Goal: Task Accomplishment & Management: Use online tool/utility

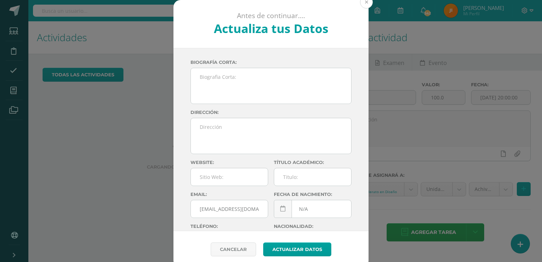
click at [363, 4] on button at bounding box center [366, 2] width 13 height 13
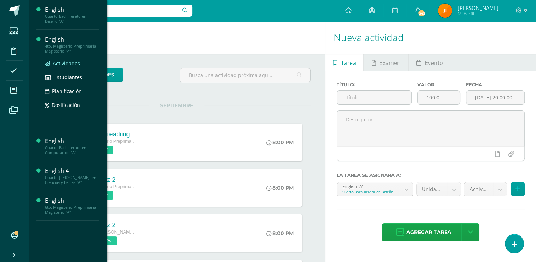
click at [68, 62] on span "Actividades" at bounding box center [66, 63] width 27 height 7
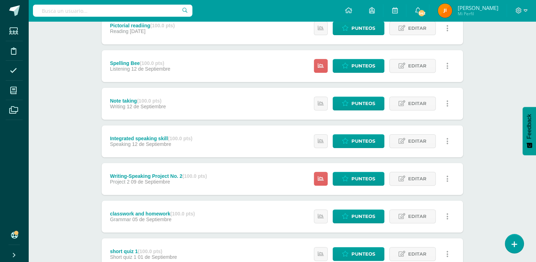
scroll to position [296, 0]
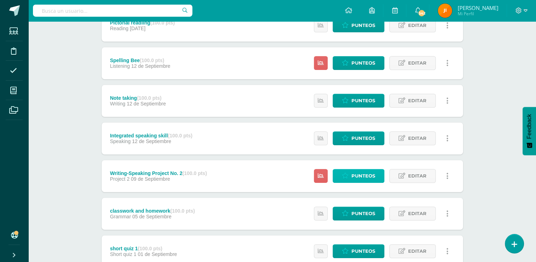
click at [354, 175] on span "Punteos" at bounding box center [364, 175] width 24 height 13
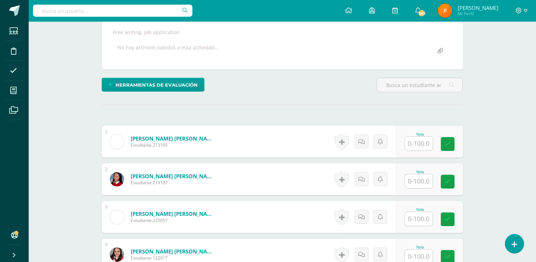
scroll to position [136, 0]
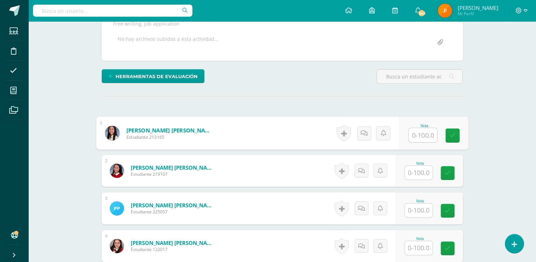
click at [419, 133] on input "text" at bounding box center [423, 135] width 28 height 14
type input "95"
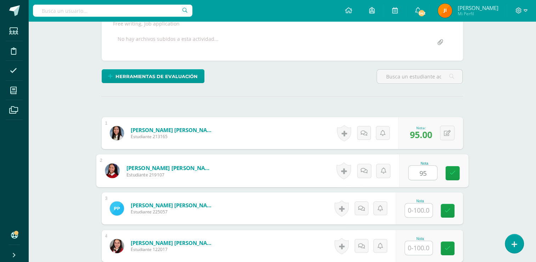
type input "95"
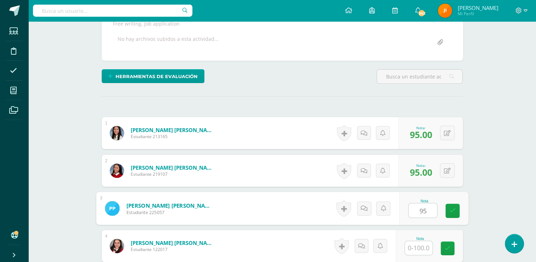
type input "95"
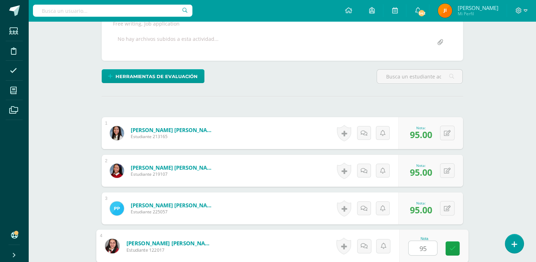
type input "95"
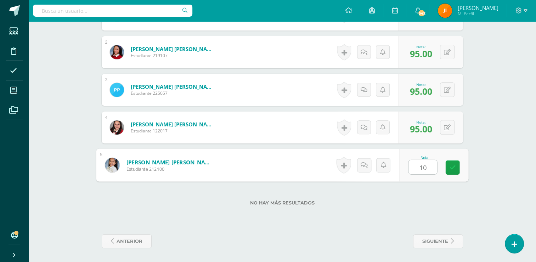
type input "100"
click at [451, 165] on icon at bounding box center [452, 167] width 6 height 6
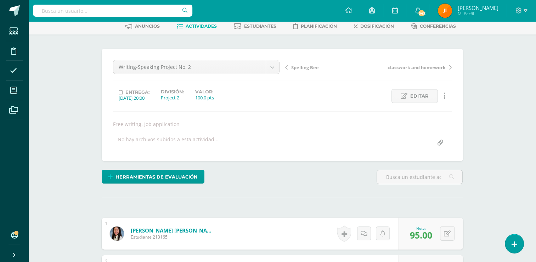
scroll to position [0, 0]
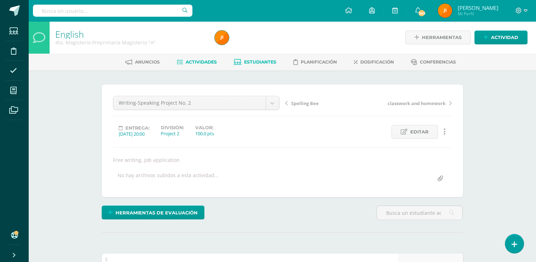
click at [254, 62] on span "Estudiantes" at bounding box center [260, 61] width 32 height 5
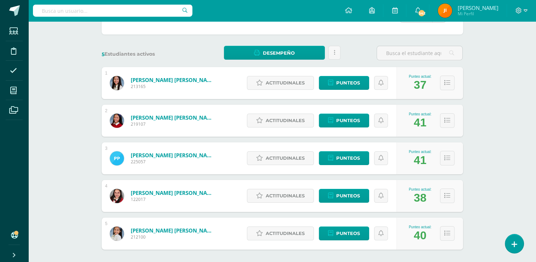
scroll to position [84, 0]
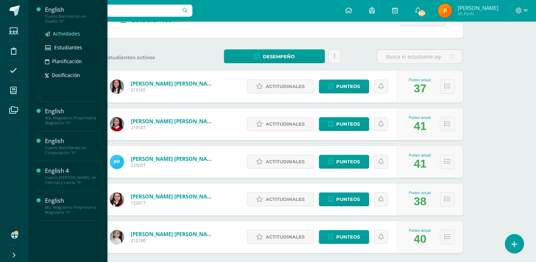
click at [67, 33] on span "Actividades" at bounding box center [66, 33] width 27 height 7
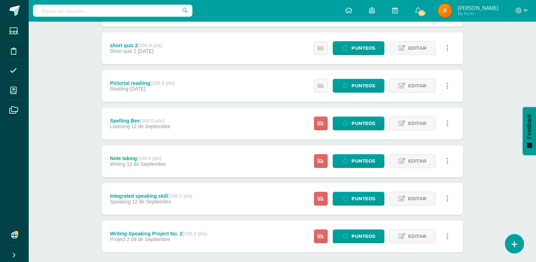
scroll to position [237, 0]
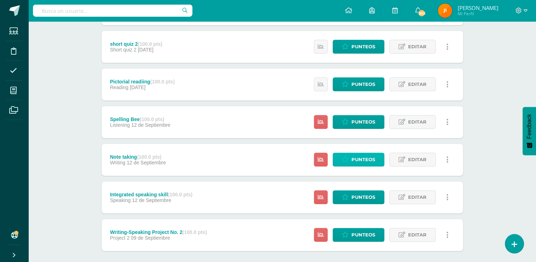
click at [362, 157] on span "Punteos" at bounding box center [364, 159] width 24 height 13
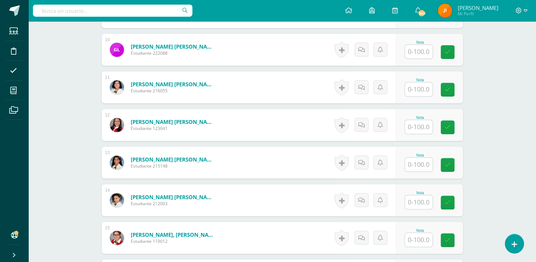
scroll to position [564, 0]
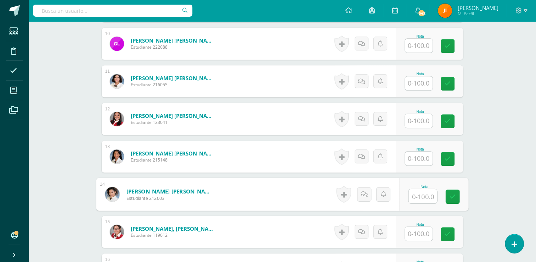
click at [417, 194] on input "text" at bounding box center [423, 196] width 28 height 14
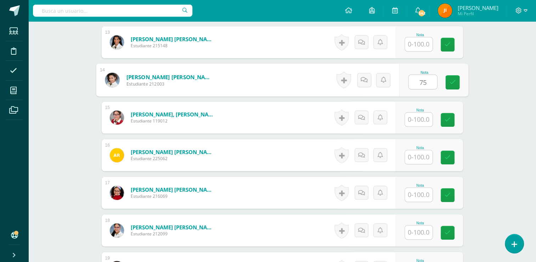
scroll to position [693, 0]
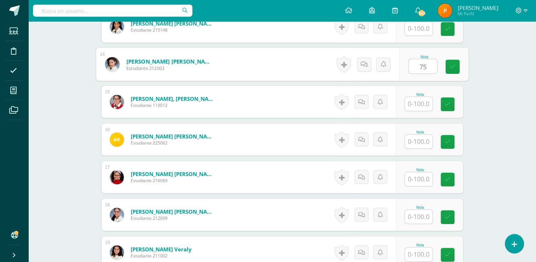
type input "75"
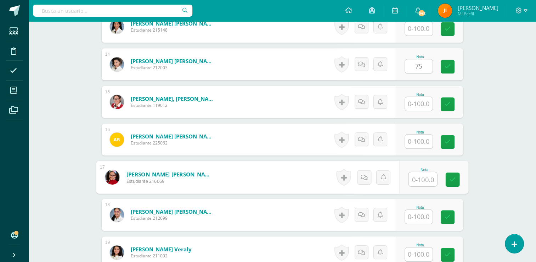
click at [420, 179] on input "text" at bounding box center [423, 179] width 28 height 14
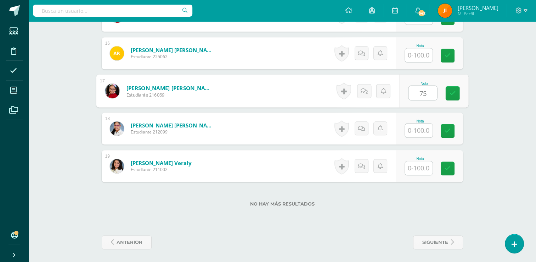
scroll to position [781, 0]
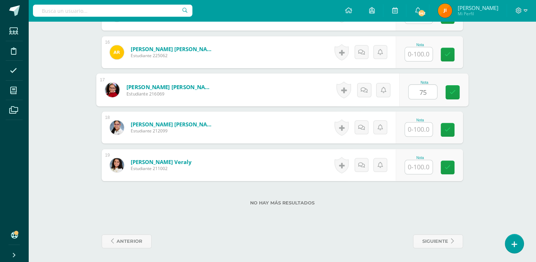
type input "75"
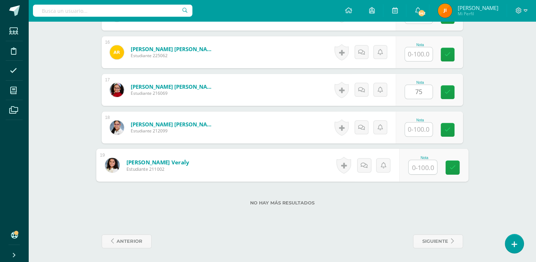
click at [418, 166] on input "text" at bounding box center [423, 167] width 28 height 14
type input "75"
click at [457, 164] on link at bounding box center [453, 167] width 14 height 14
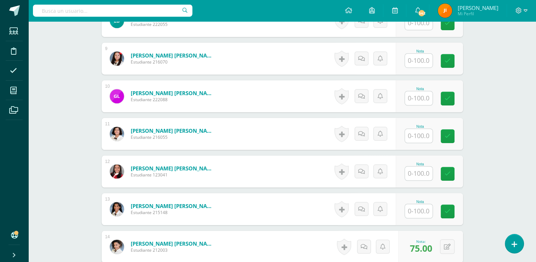
scroll to position [510, 0]
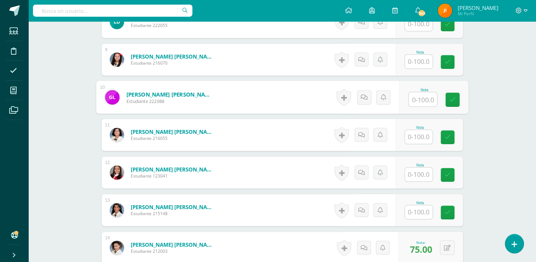
click at [420, 96] on input "text" at bounding box center [423, 99] width 28 height 14
type input "75"
click at [450, 97] on icon at bounding box center [452, 99] width 6 height 6
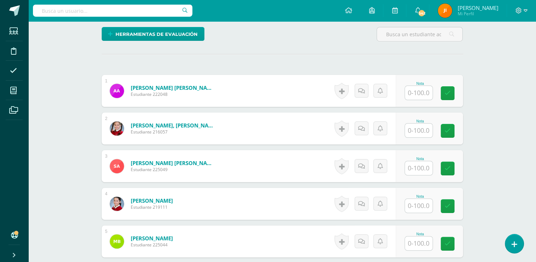
scroll to position [172, 0]
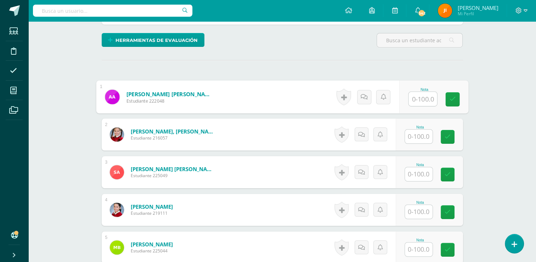
click at [419, 97] on input "text" at bounding box center [423, 99] width 28 height 14
type input "100"
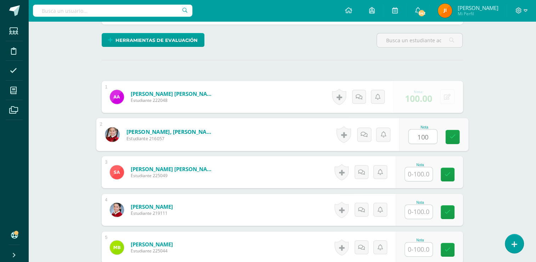
type input "100"
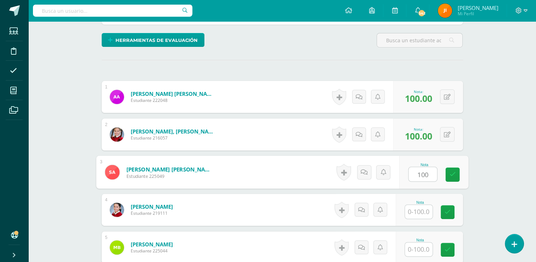
type input "100"
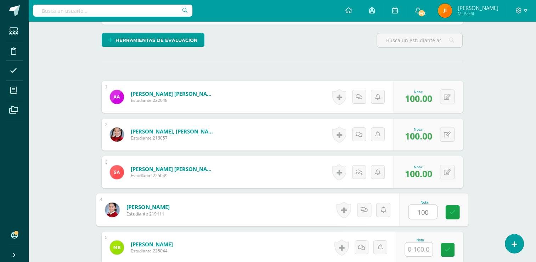
type input "100"
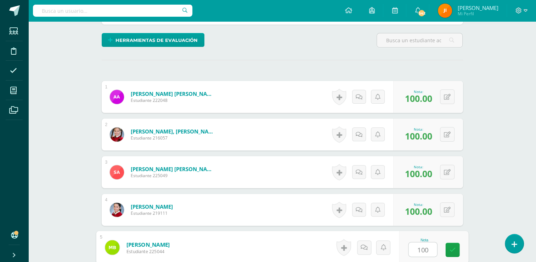
type input "100"
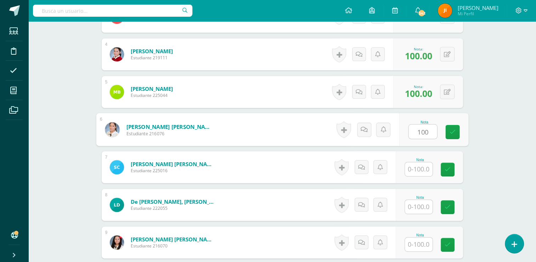
type input "100"
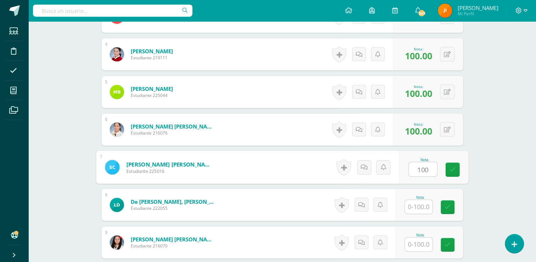
type input "100"
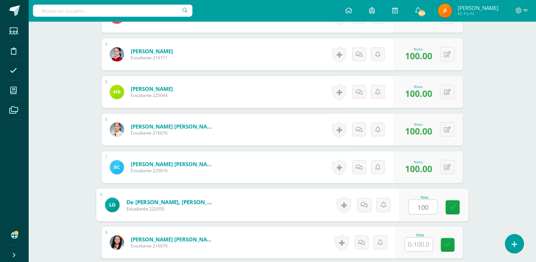
type input "100"
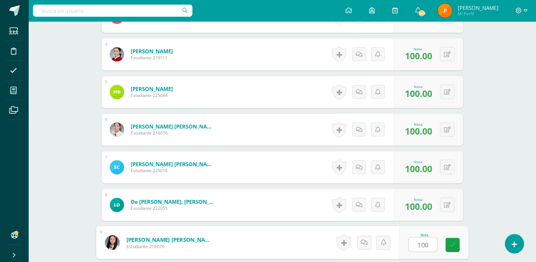
type input "100"
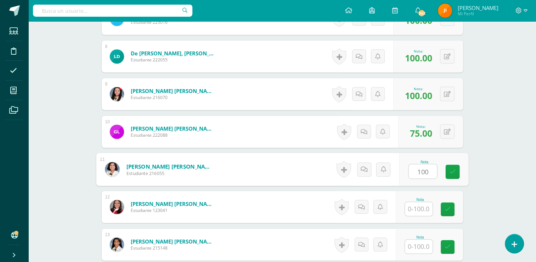
type input "100"
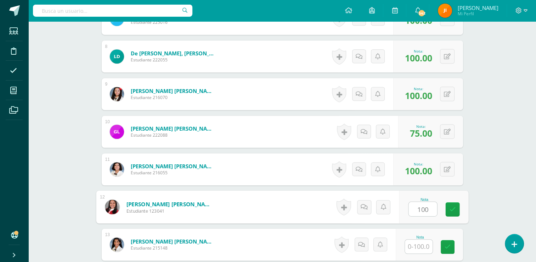
type input "100"
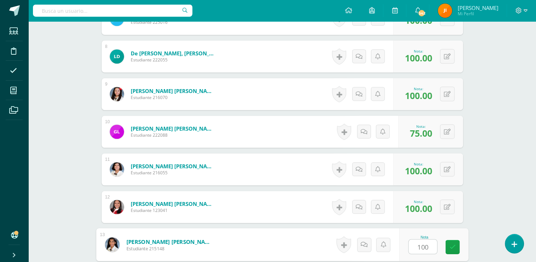
type input "100"
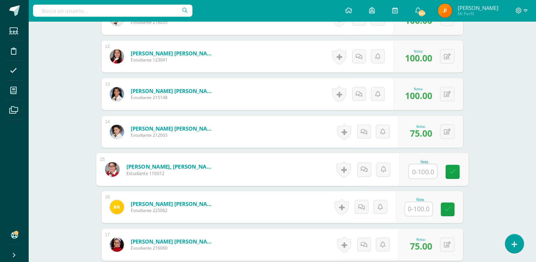
click at [421, 169] on input "text" at bounding box center [423, 171] width 28 height 14
type input "100"
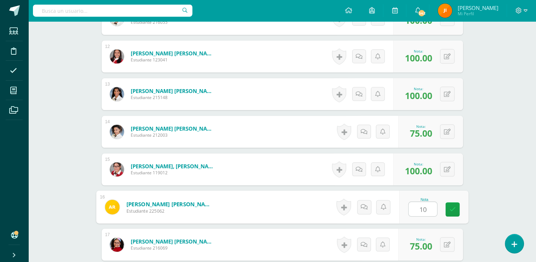
type input "100"
click at [455, 207] on link at bounding box center [453, 209] width 14 height 14
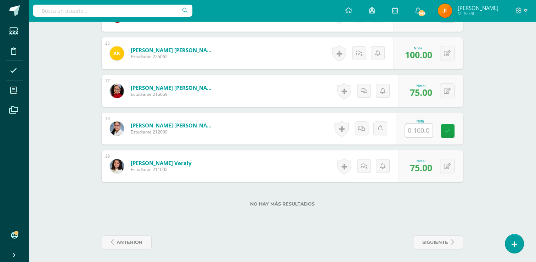
scroll to position [781, 0]
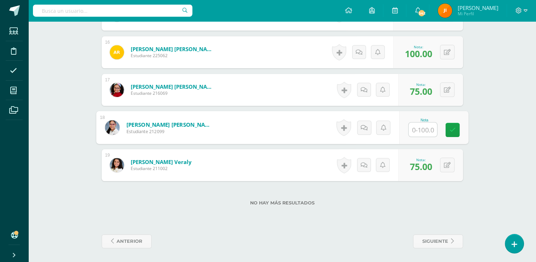
click at [420, 125] on input "text" at bounding box center [423, 129] width 28 height 14
type input "100"
click at [451, 130] on icon at bounding box center [452, 130] width 6 height 6
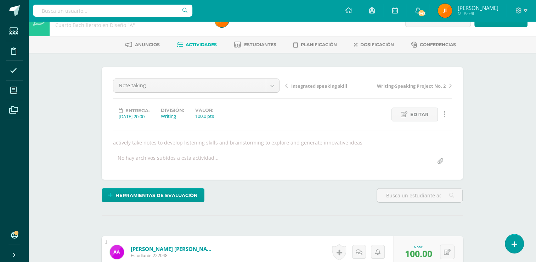
scroll to position [0, 0]
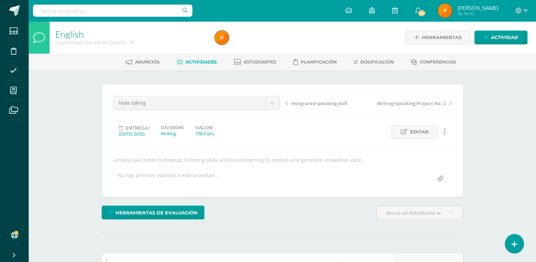
click at [201, 60] on span "Actividades" at bounding box center [201, 61] width 31 height 5
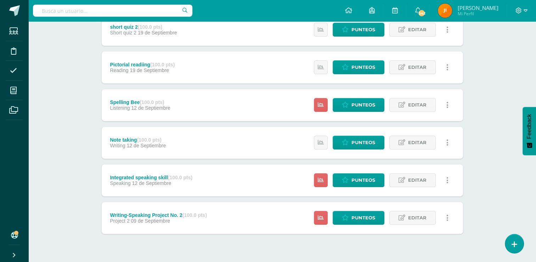
scroll to position [271, 0]
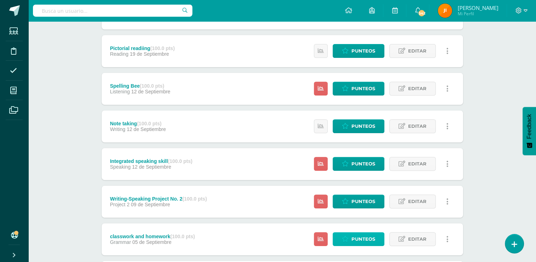
click at [358, 237] on span "Punteos" at bounding box center [364, 238] width 24 height 13
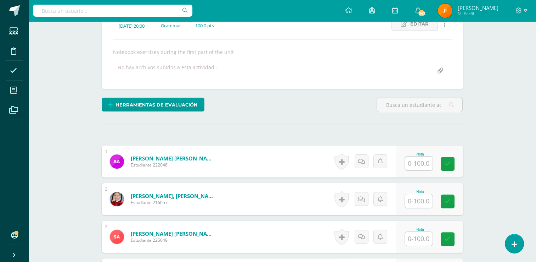
scroll to position [108, 0]
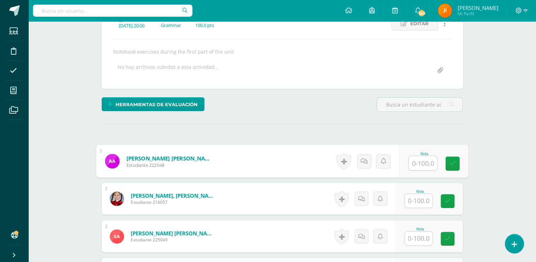
click at [421, 161] on input "text" at bounding box center [423, 163] width 28 height 14
type input "25"
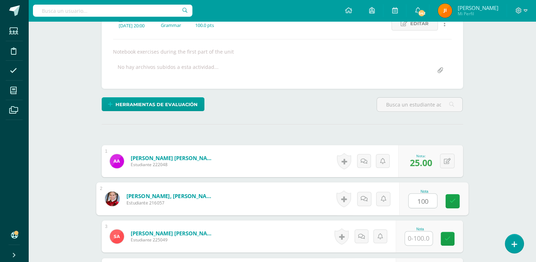
type input "100"
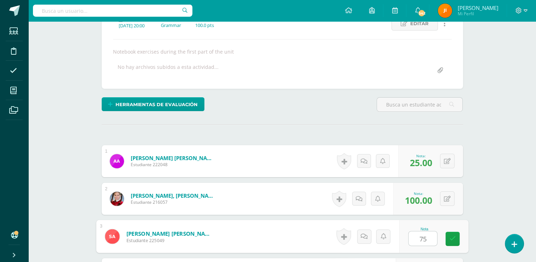
type input "75"
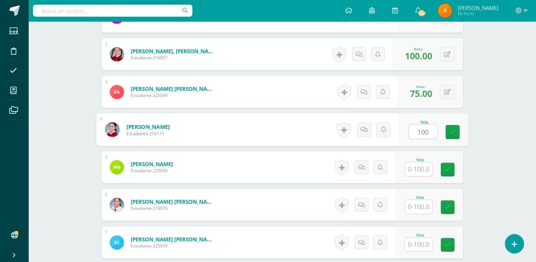
type input "100"
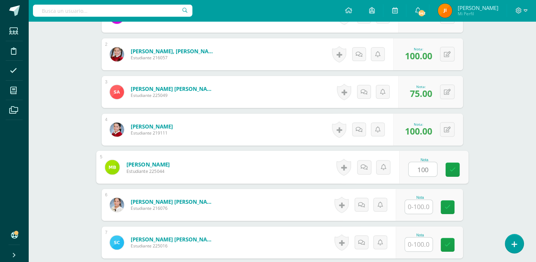
type input "100"
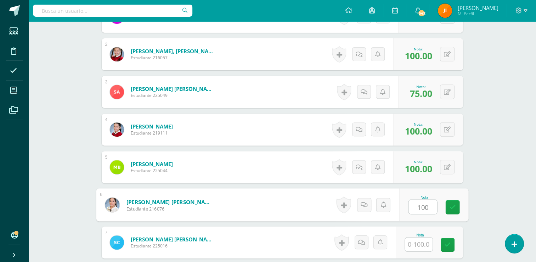
type input "100"
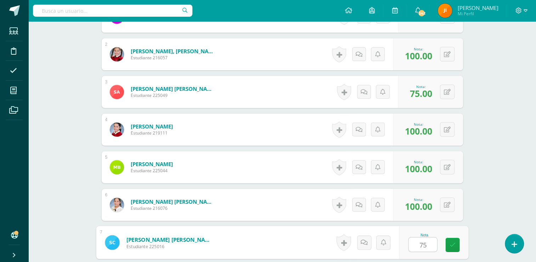
type input "75"
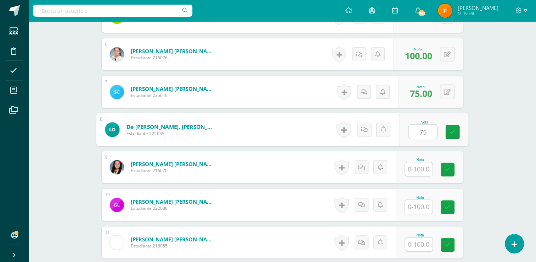
type input "75"
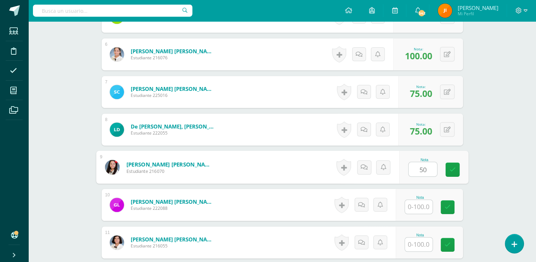
type input "50"
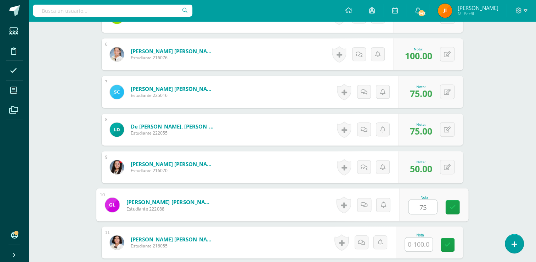
type input "75"
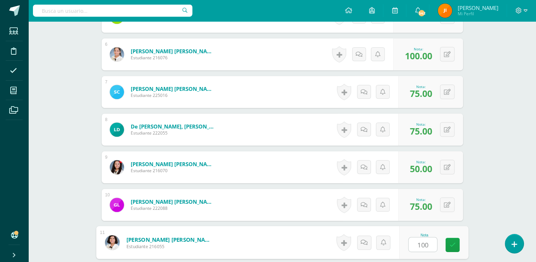
type input "100"
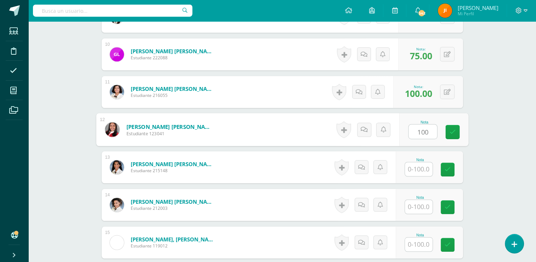
type input "100"
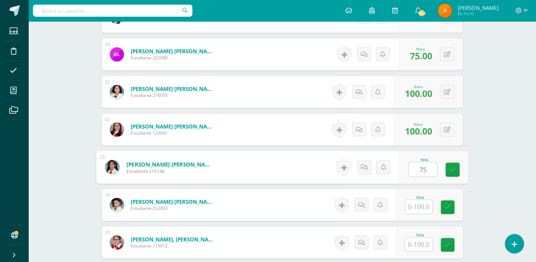
type input "75"
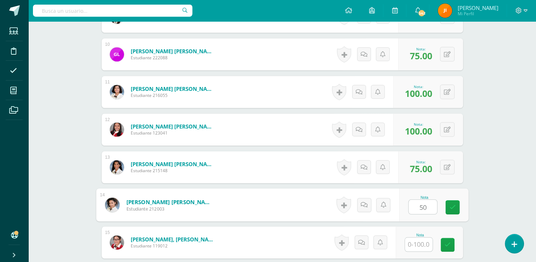
type input "50"
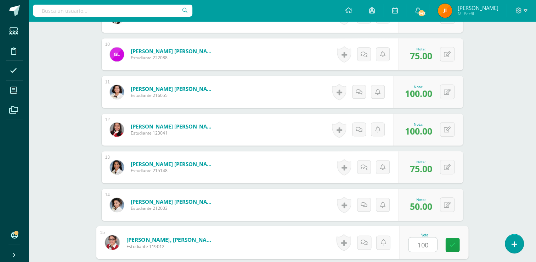
type input "100"
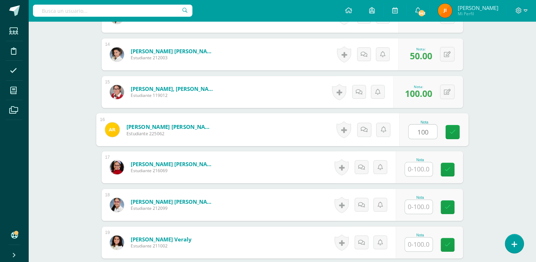
type input "100"
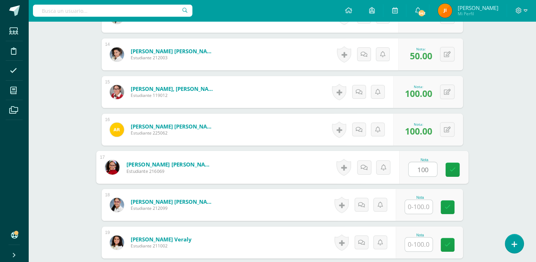
type input "100"
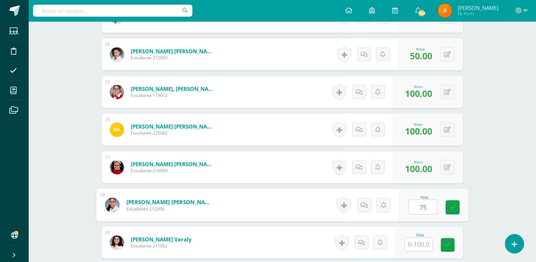
type input "75"
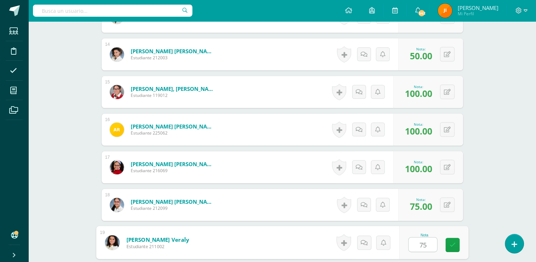
scroll to position [781, 0]
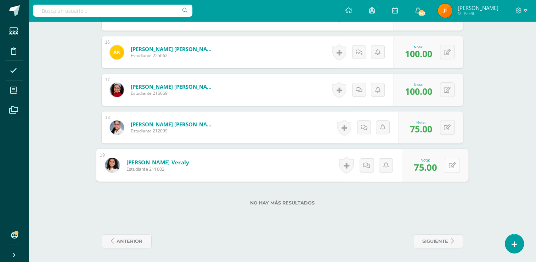
click at [449, 162] on icon at bounding box center [452, 165] width 7 height 6
type input "100"
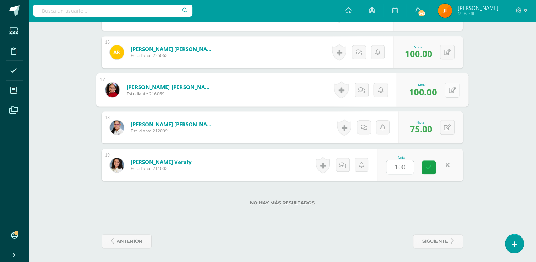
click at [448, 90] on button at bounding box center [452, 89] width 15 height 15
type input "75"
click at [437, 92] on link at bounding box center [433, 92] width 14 height 14
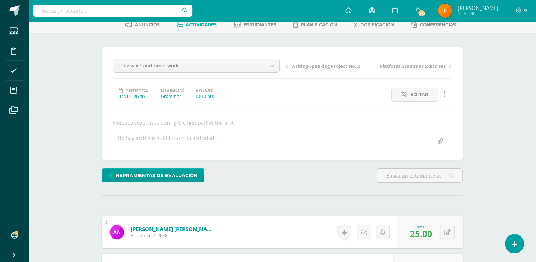
scroll to position [0, 0]
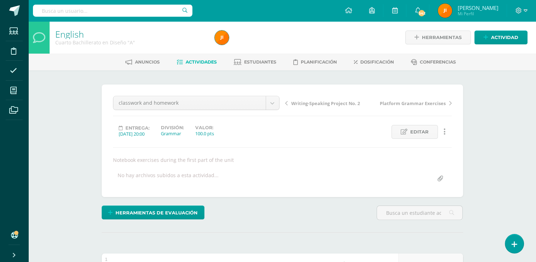
click at [198, 61] on span "Actividades" at bounding box center [201, 61] width 31 height 5
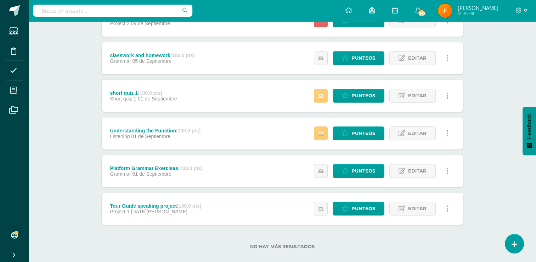
scroll to position [461, 0]
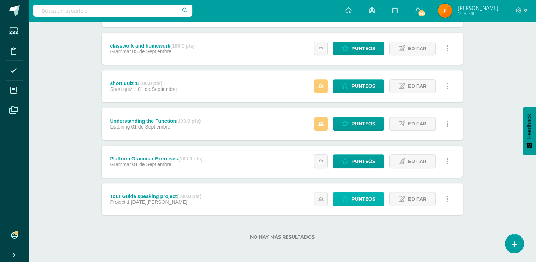
click at [362, 198] on span "Punteos" at bounding box center [364, 198] width 24 height 13
